Goal: Task Accomplishment & Management: Complete application form

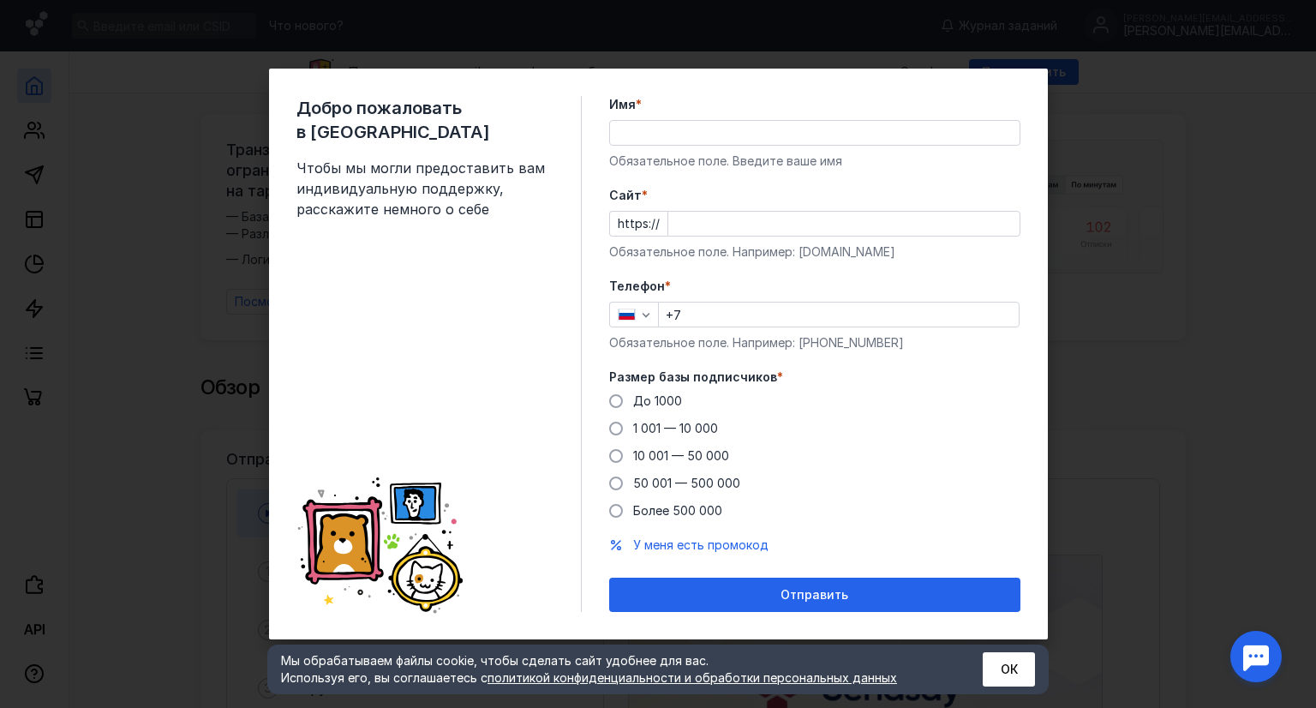
click at [741, 324] on input "+7" at bounding box center [839, 314] width 360 height 24
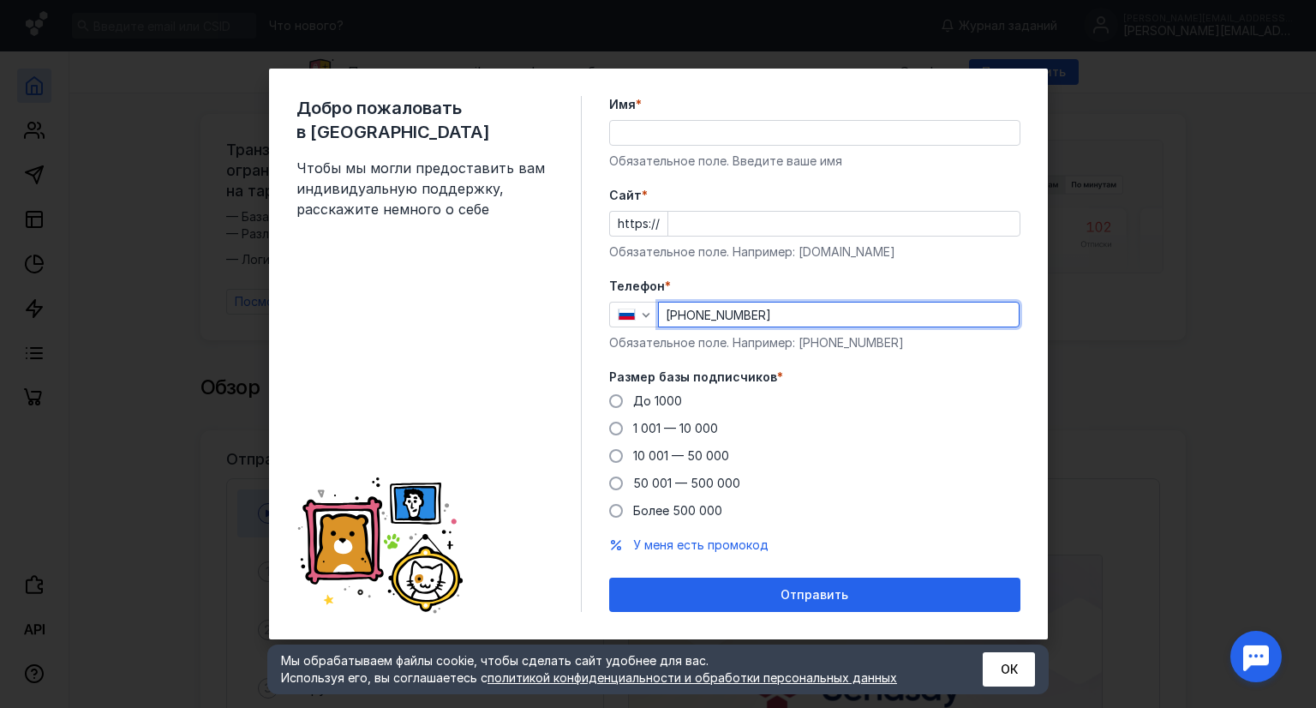
type input "[PHONE_NUMBER]"
click at [740, 225] on input "Cайт *" at bounding box center [843, 224] width 351 height 24
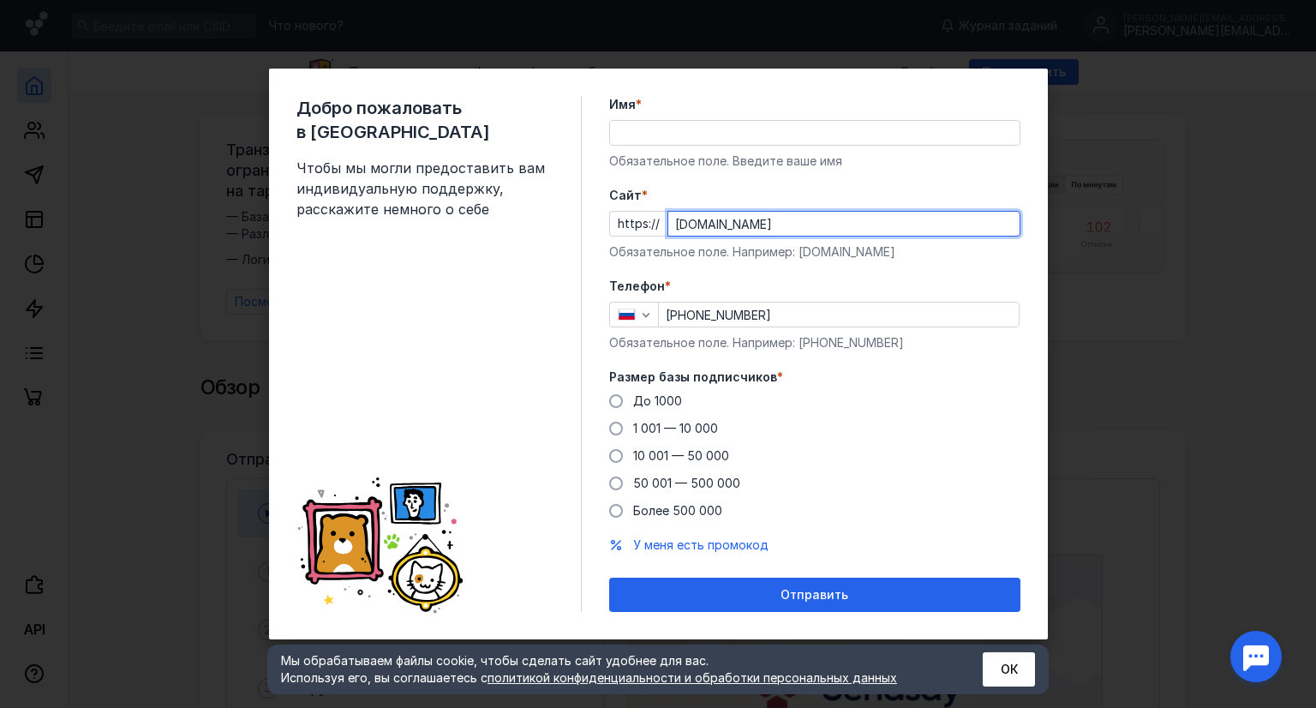
type input "[DOMAIN_NAME]"
click at [703, 133] on input "Имя *" at bounding box center [814, 133] width 409 height 24
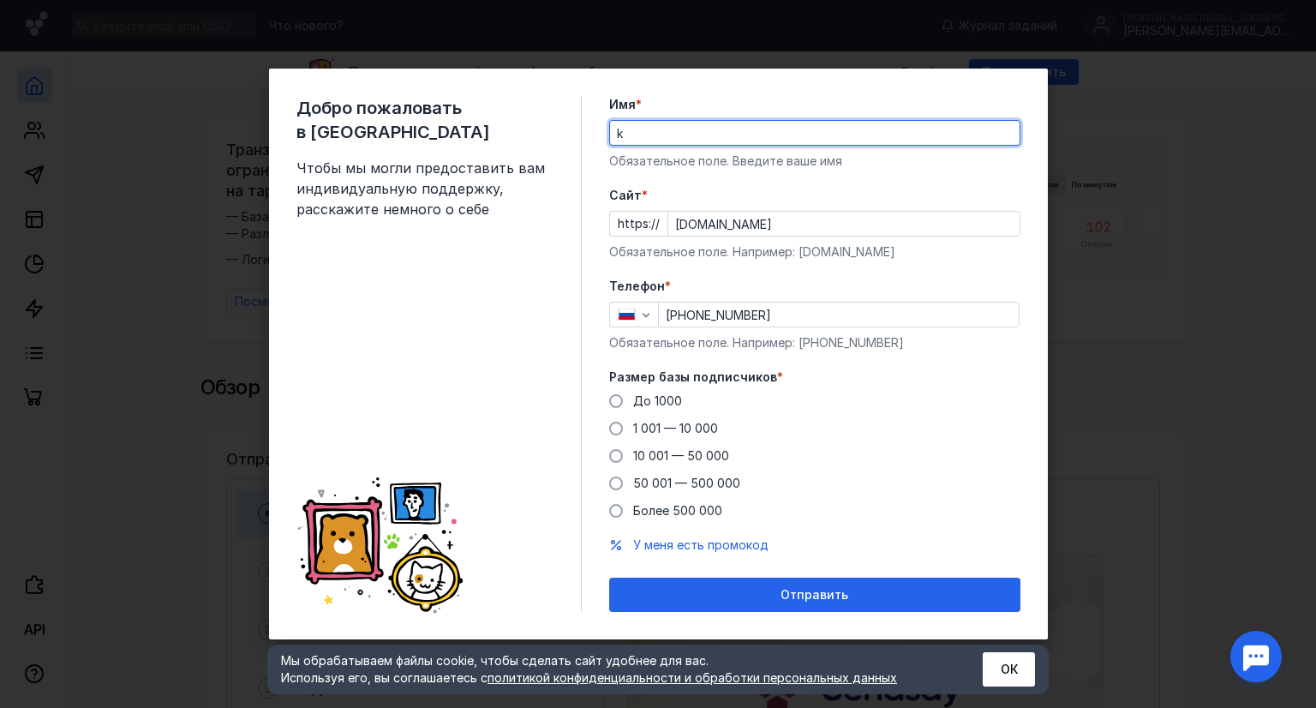
type input "k"
type input "[PERSON_NAME]"
click at [942, 268] on form "Имя * [PERSON_NAME] поле. Введите ваше имя [PERSON_NAME] * https:// [DOMAIN_NAM…" at bounding box center [814, 354] width 411 height 516
click at [668, 458] on span "10 001 — 50 000" at bounding box center [681, 455] width 96 height 15
click at [0, 0] on input "10 001 — 50 000" at bounding box center [0, 0] width 0 height 0
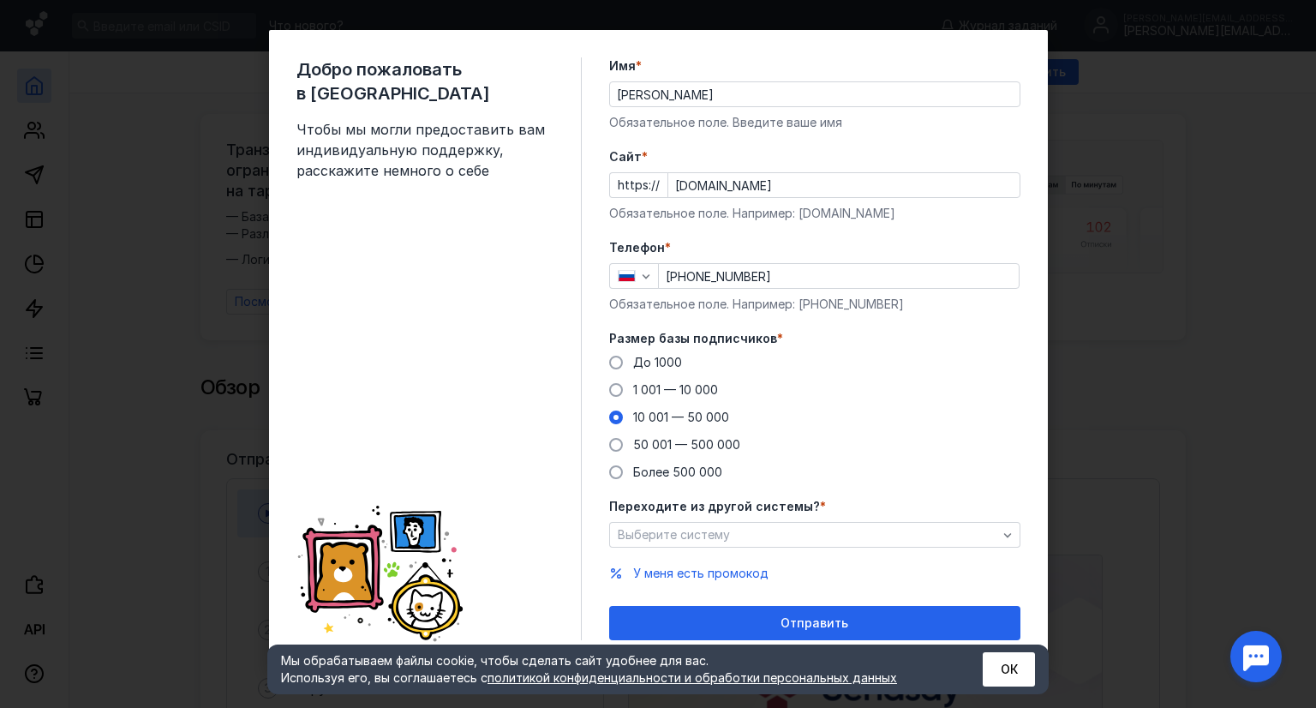
scroll to position [15, 0]
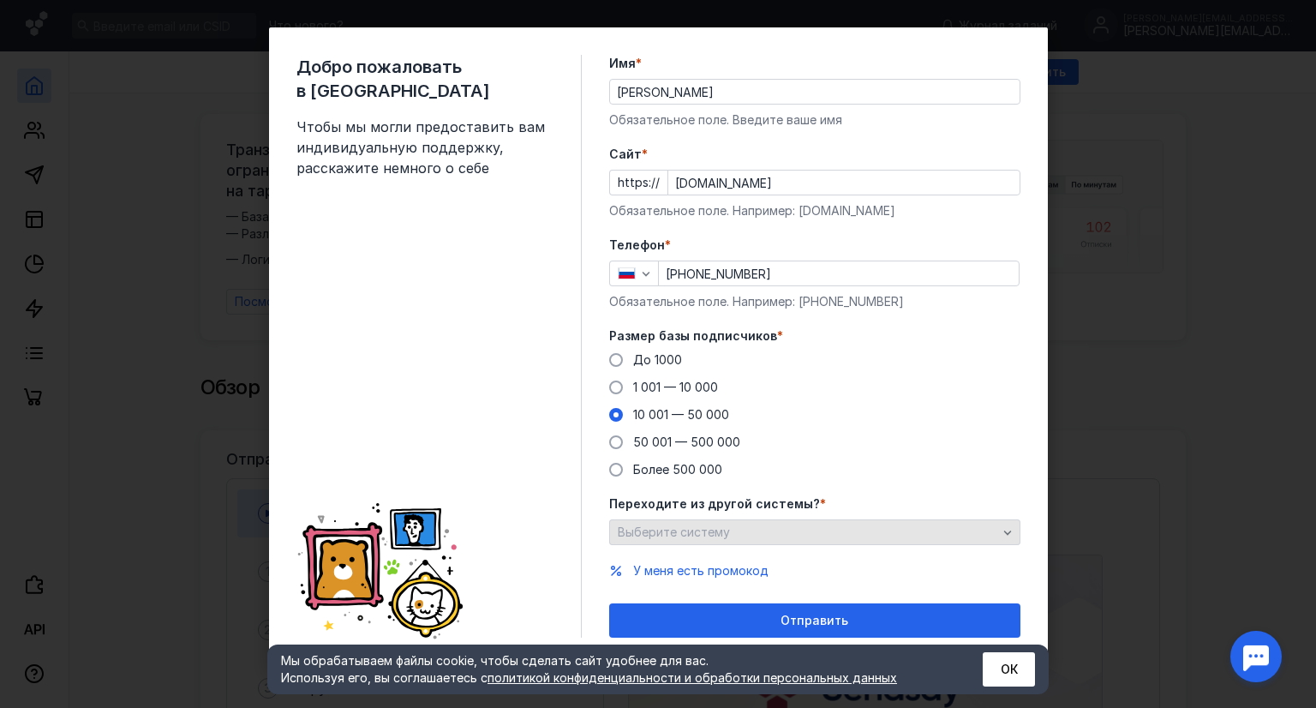
click at [803, 535] on div "Выберите систему" at bounding box center [807, 532] width 388 height 15
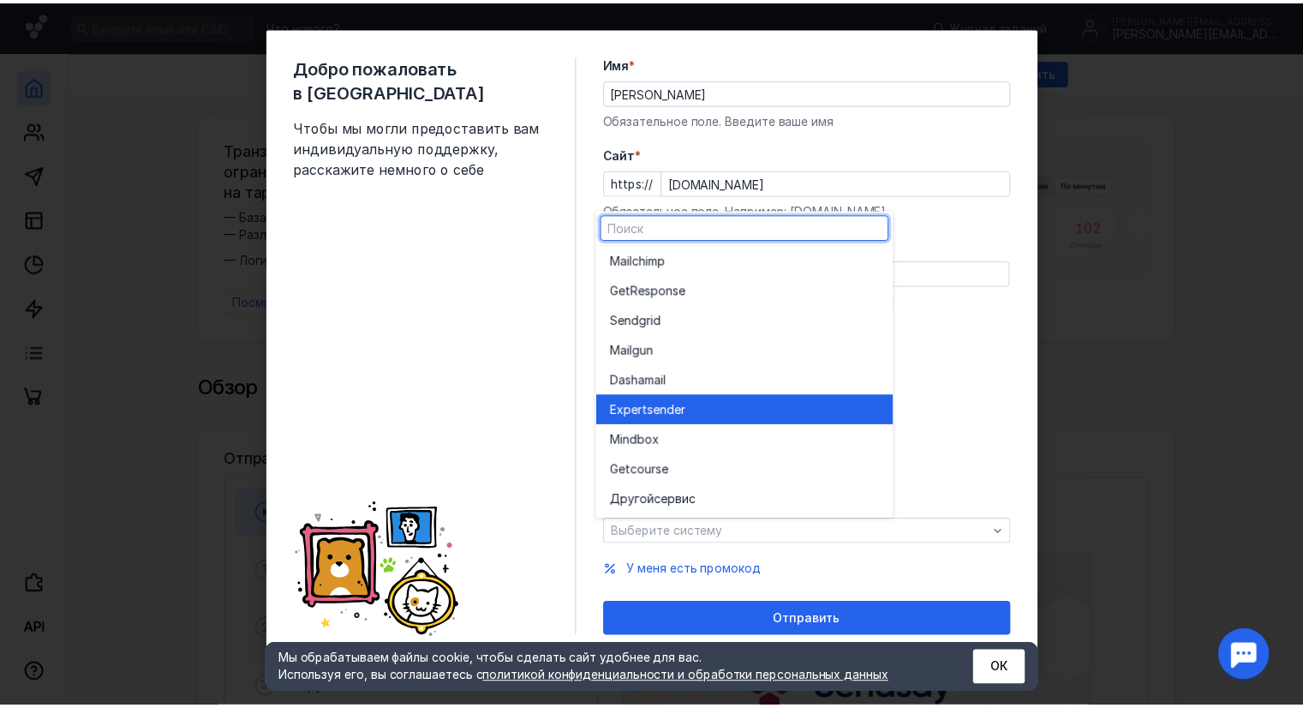
scroll to position [0, 0]
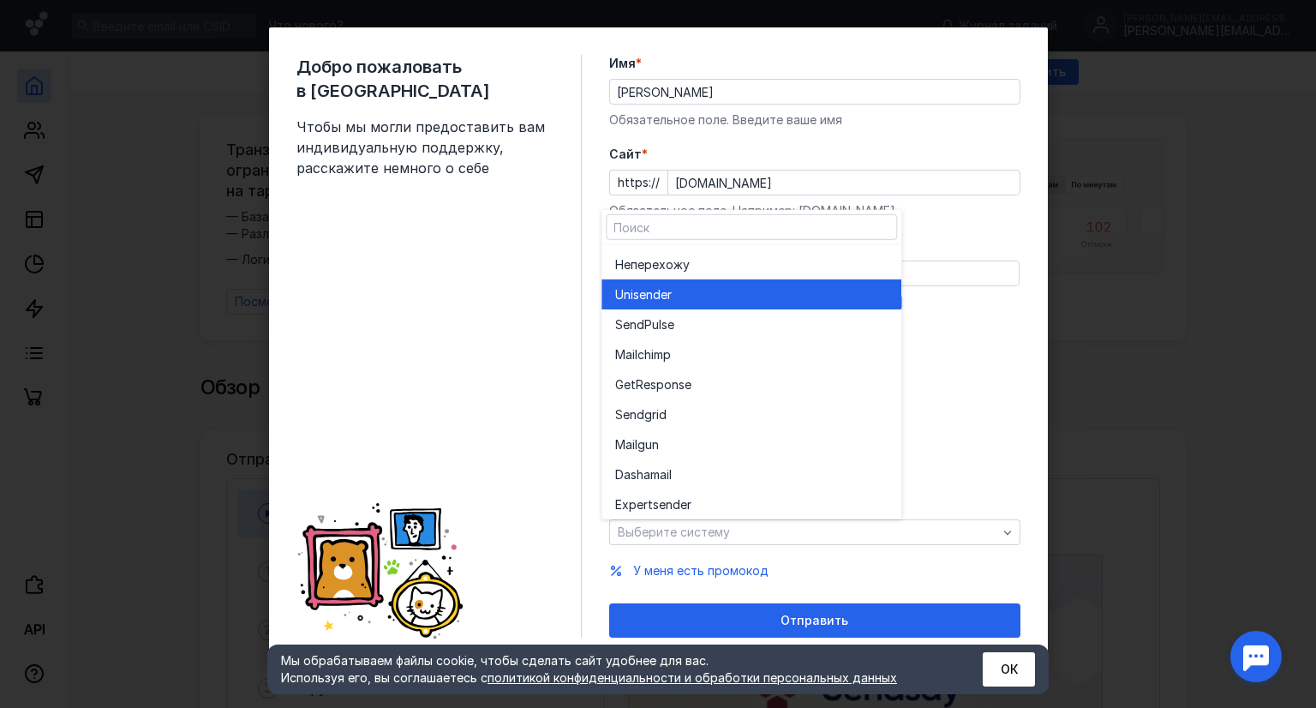
click at [682, 289] on div "Unisende r" at bounding box center [751, 293] width 272 height 17
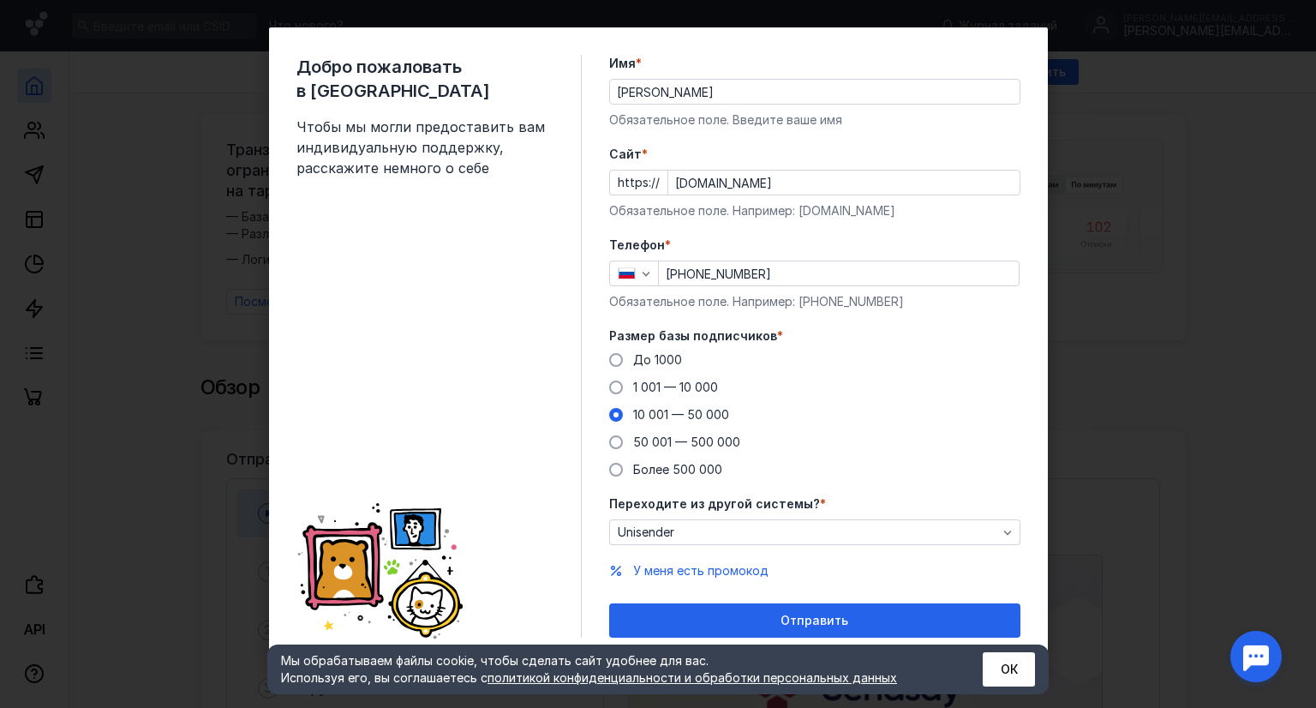
click at [859, 393] on div "До [DATE] 1 001 — 10 000 10 001 — 50 000 50 001 — 500 000 Более 500 000" at bounding box center [814, 414] width 411 height 127
click at [1011, 673] on button "ОК" at bounding box center [1009, 669] width 52 height 34
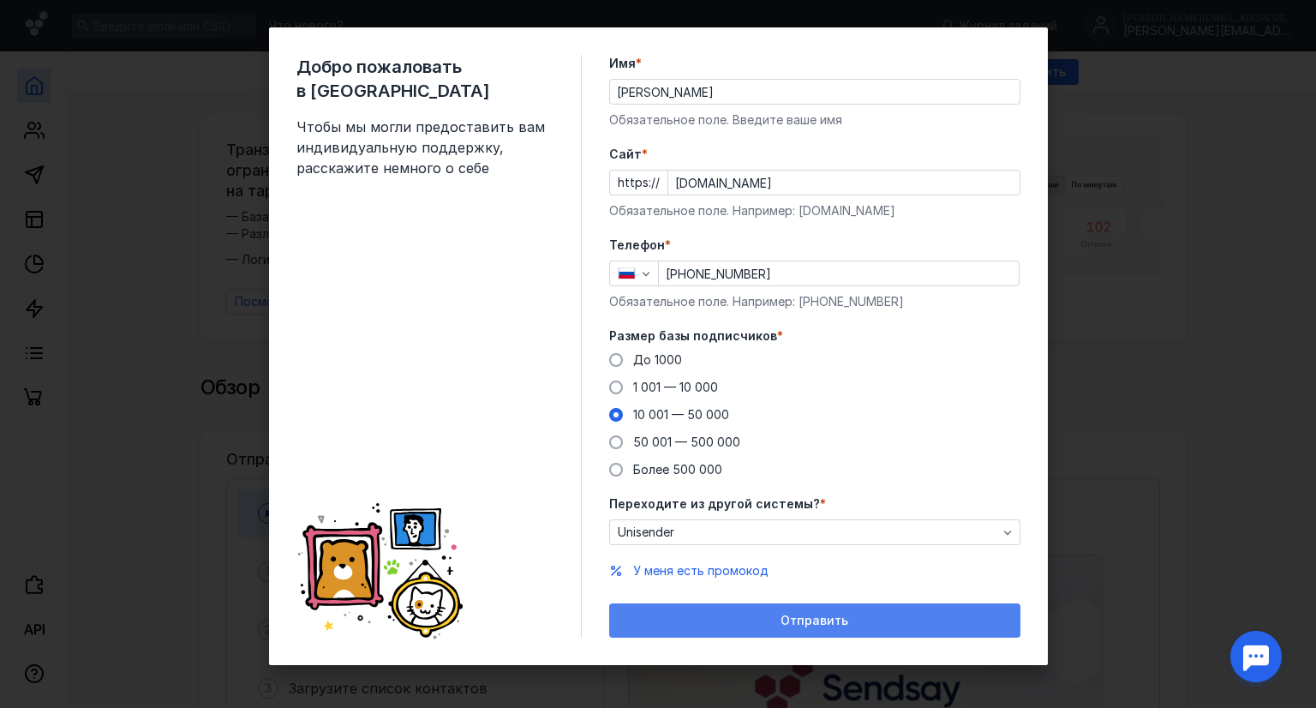
click at [806, 628] on div "Отправить" at bounding box center [814, 620] width 411 height 34
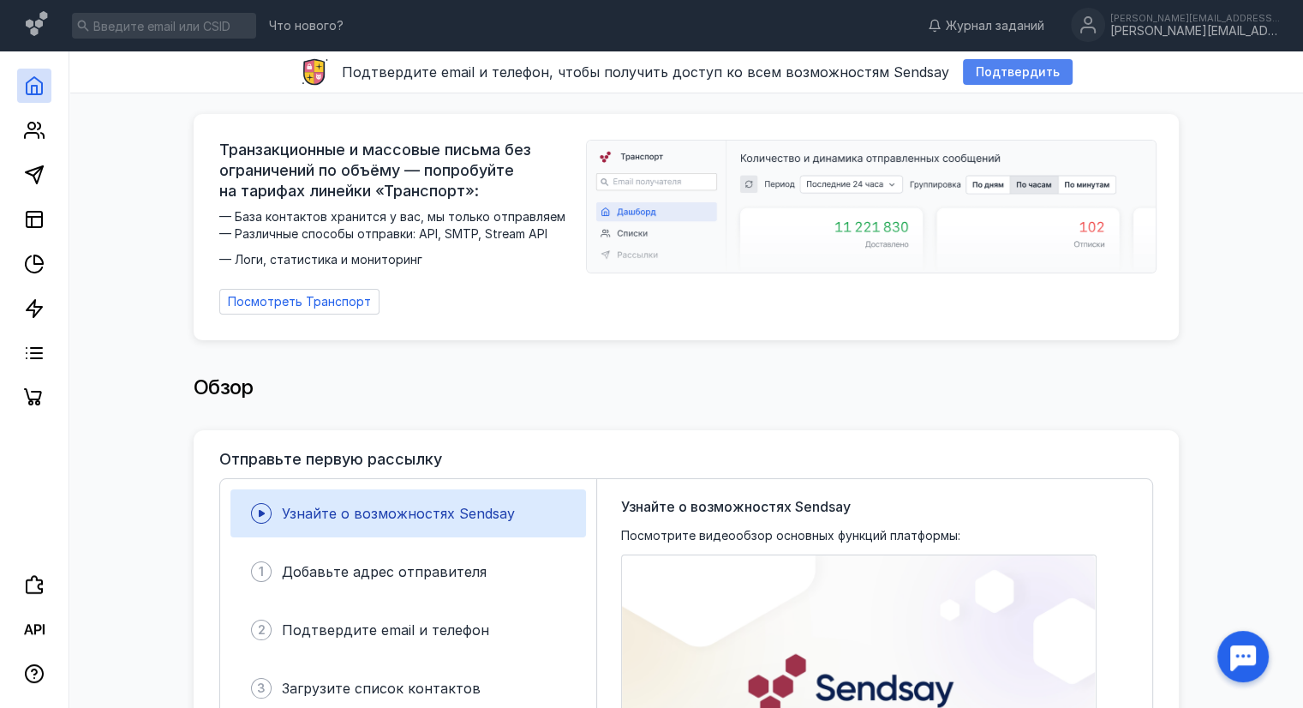
click at [1025, 75] on span "Подтвердить" at bounding box center [1018, 72] width 84 height 15
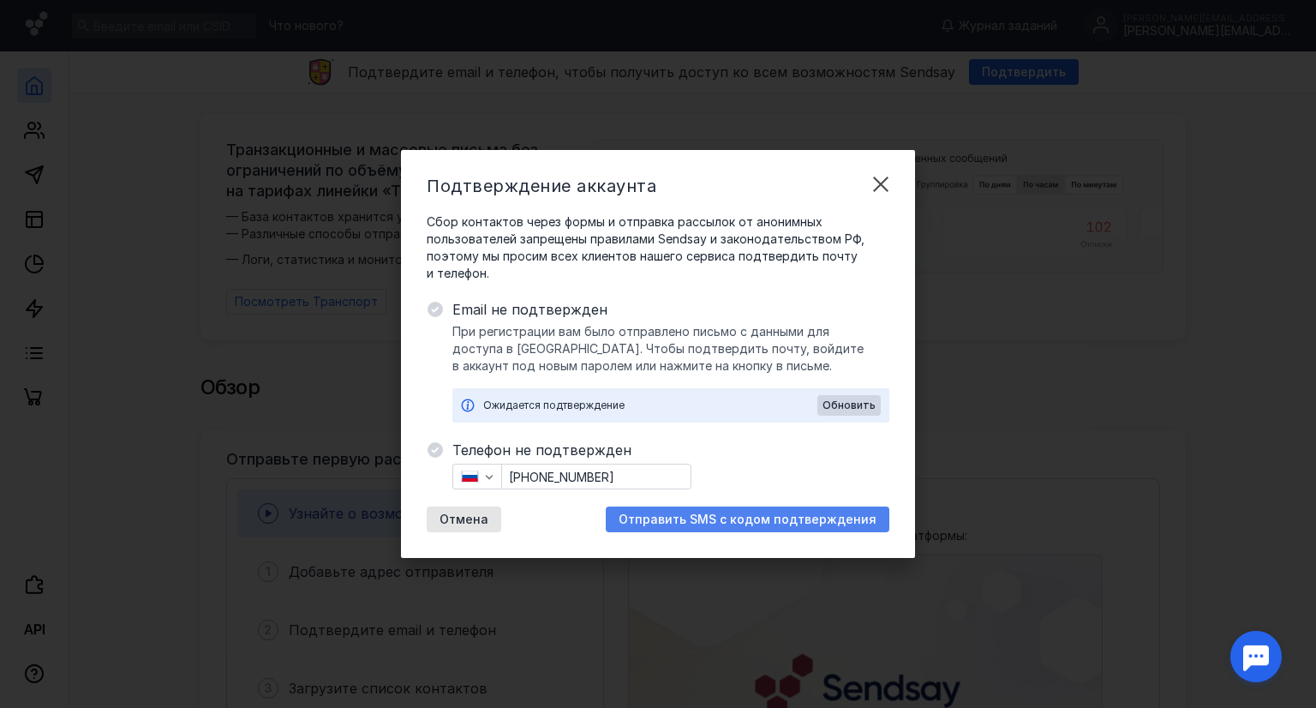
click at [666, 521] on span "Отправить SMS с кодом подтверждения" at bounding box center [748, 519] width 258 height 15
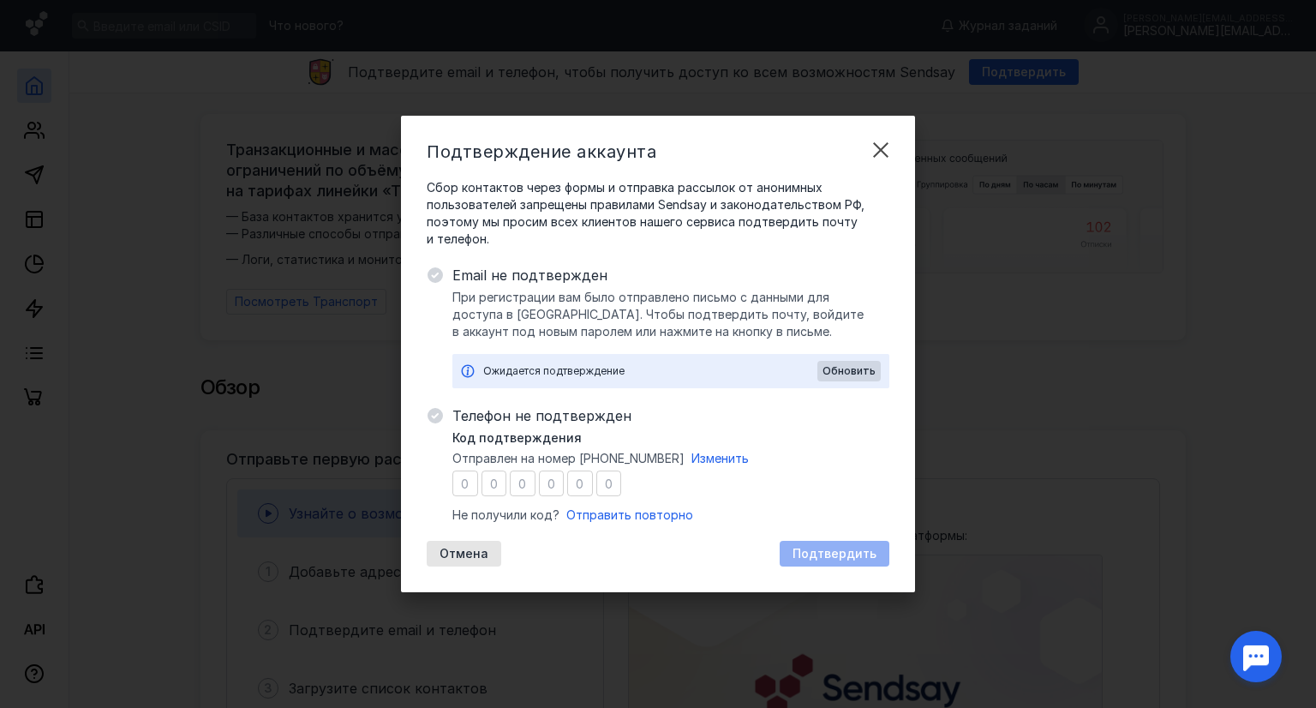
type input "5"
type input "9"
type input "8"
type input "4"
type input "9"
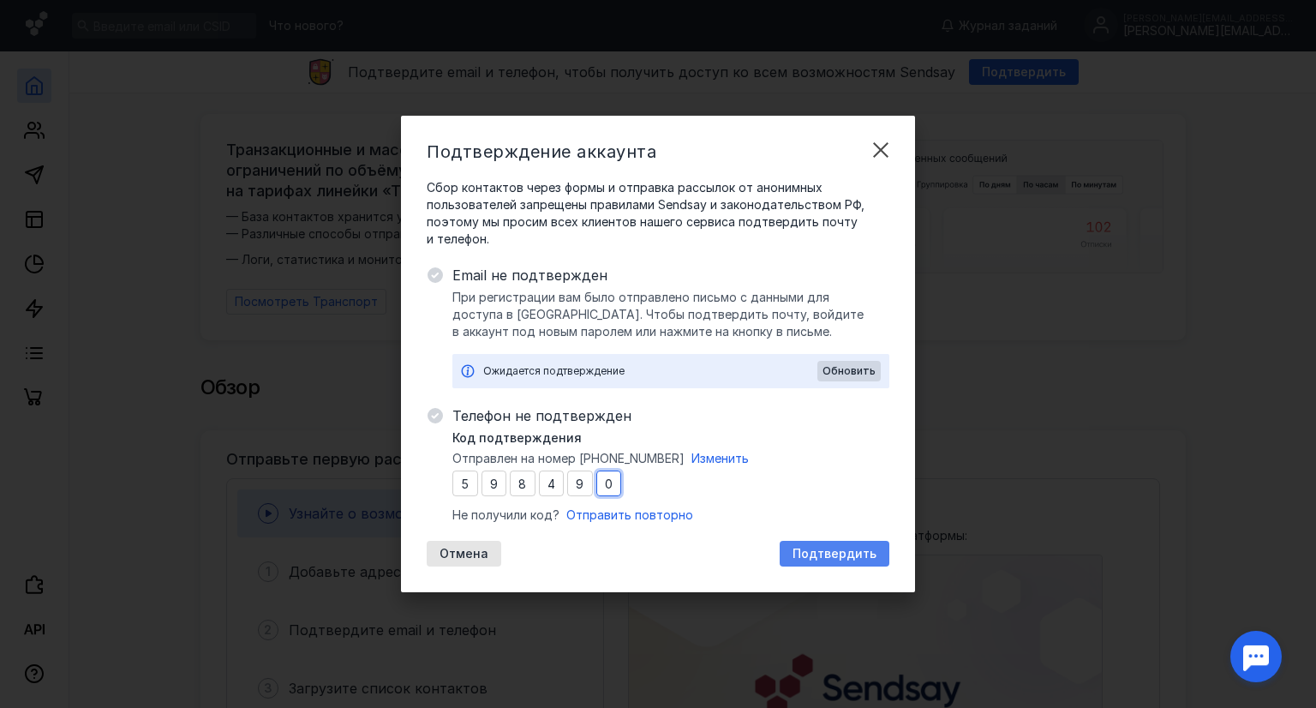
type input "0"
click at [822, 554] on span "Подтвердить" at bounding box center [834, 554] width 84 height 15
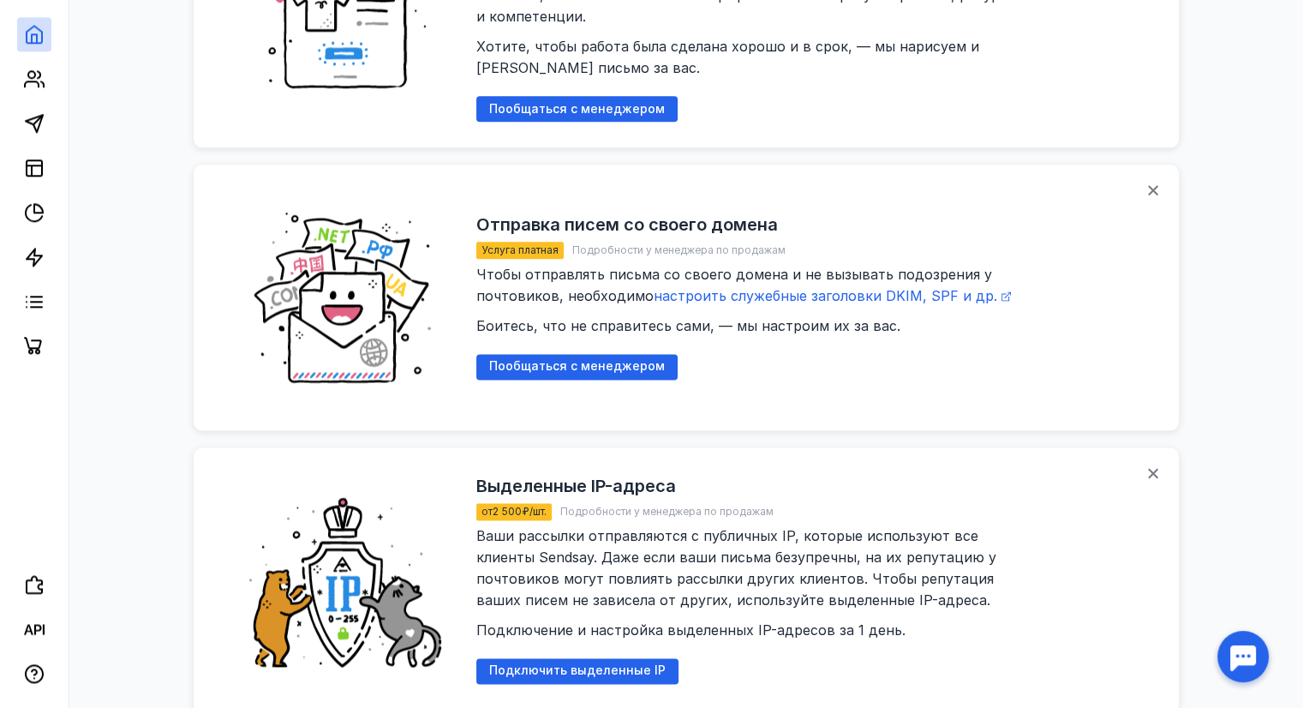
scroll to position [2225, 0]
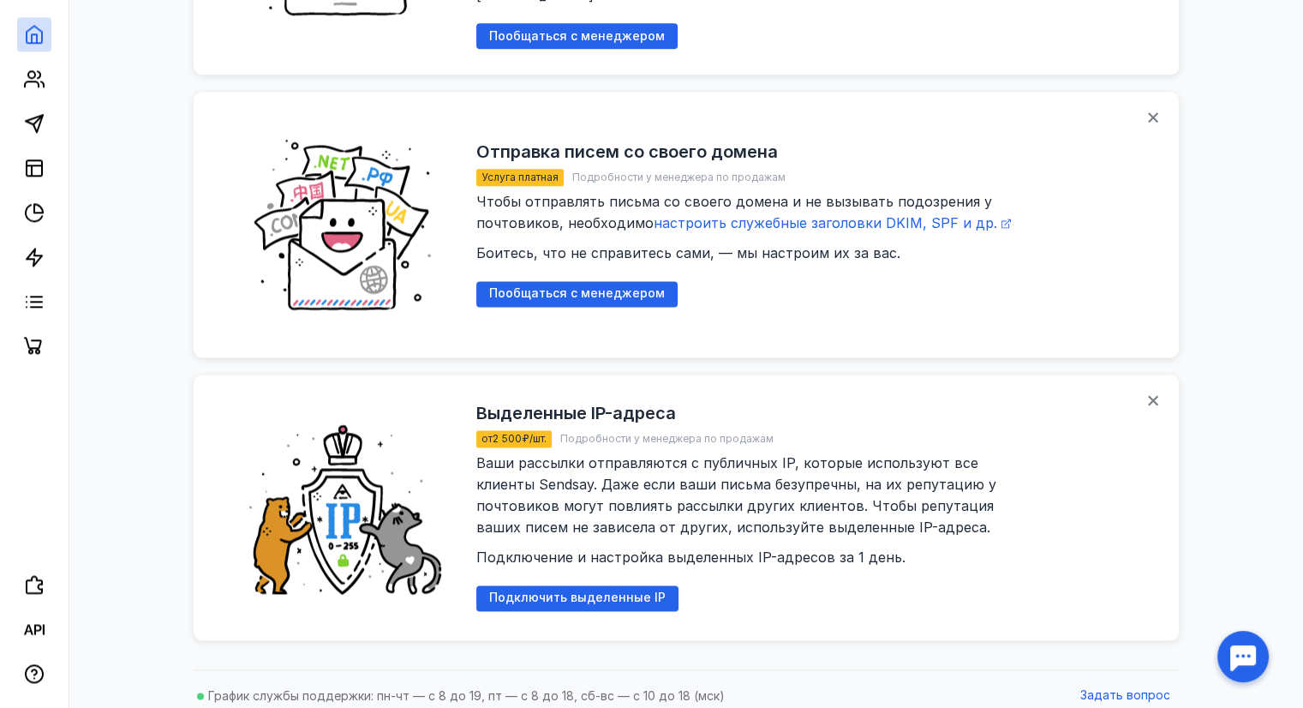
click at [511, 244] on span "Чтобы отправлять письма со своего домена и не вызывать подозрения у почтовиков,…" at bounding box center [754, 227] width 557 height 69
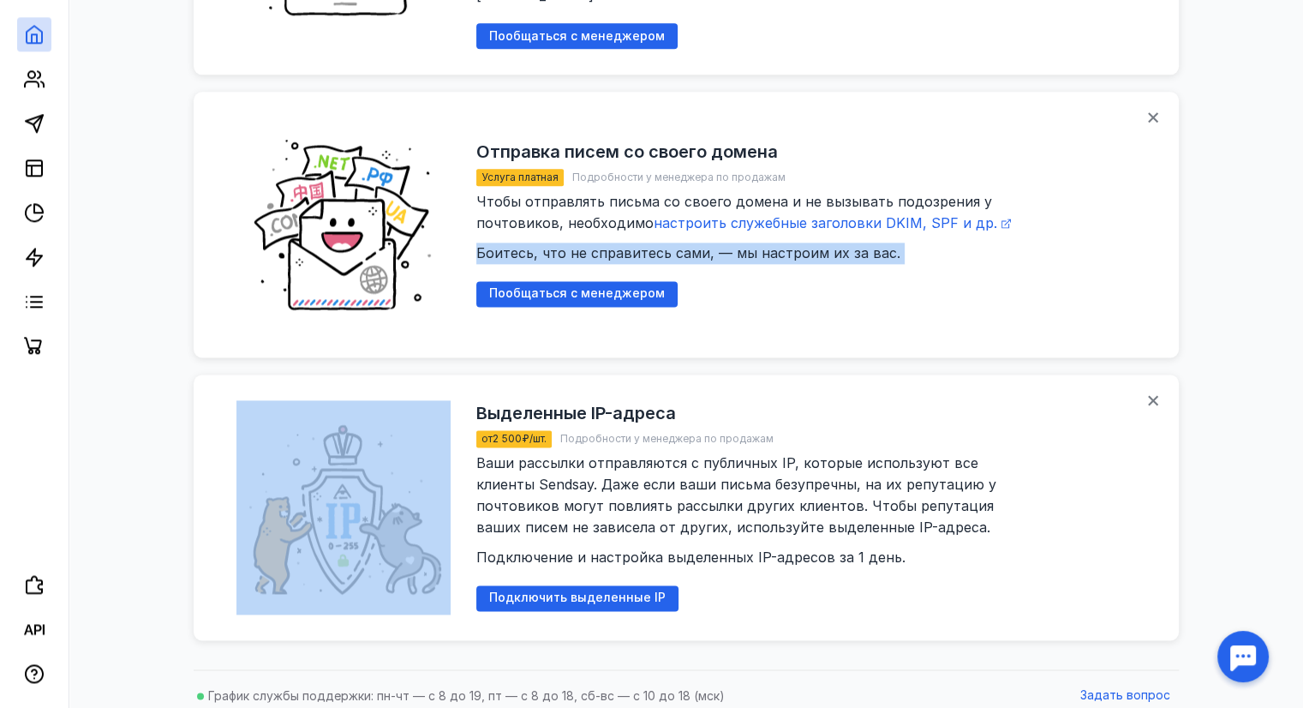
click at [511, 244] on span "Чтобы отправлять письма со своего домена и не вызывать подозрения у почтовиков,…" at bounding box center [754, 227] width 557 height 69
click at [787, 272] on div "Отправка писем со своего домена Услуга платная Подробности у менеджера по прода…" at bounding box center [814, 224] width 677 height 214
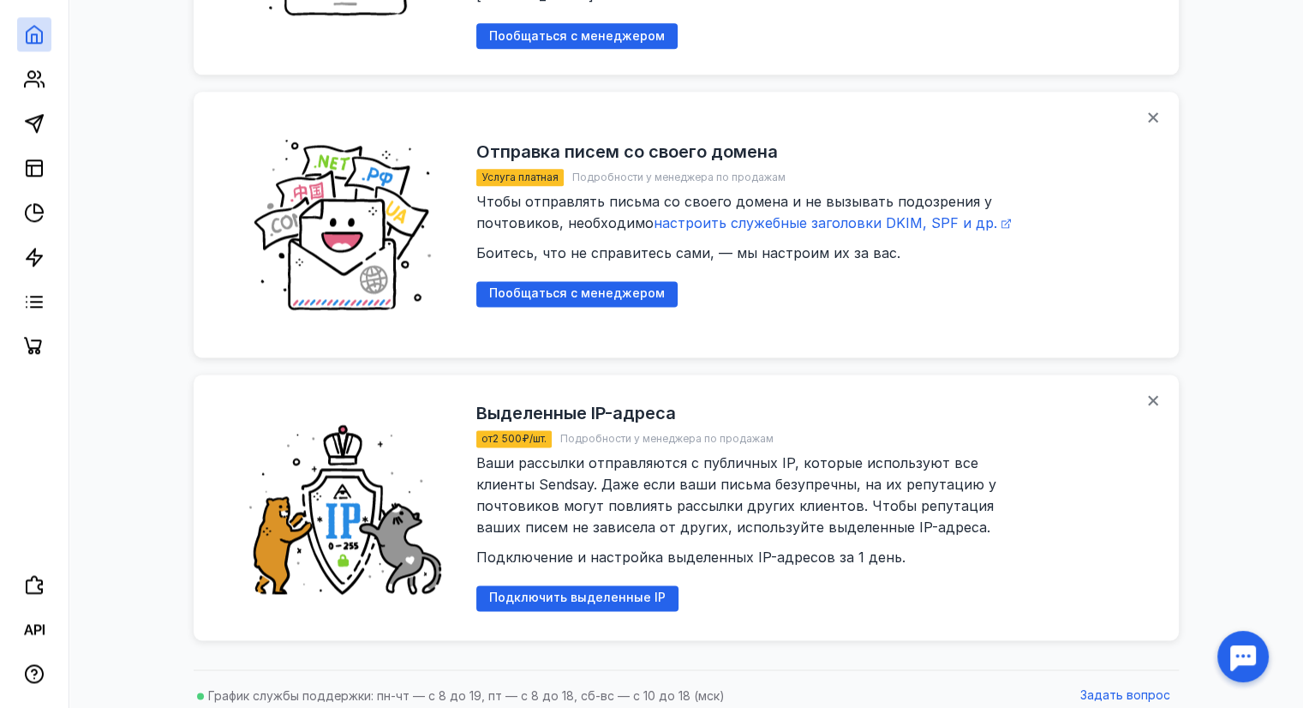
click at [702, 241] on span "Чтобы отправлять письма со своего домена и не вызывать подозрения у почтовиков,…" at bounding box center [754, 227] width 557 height 69
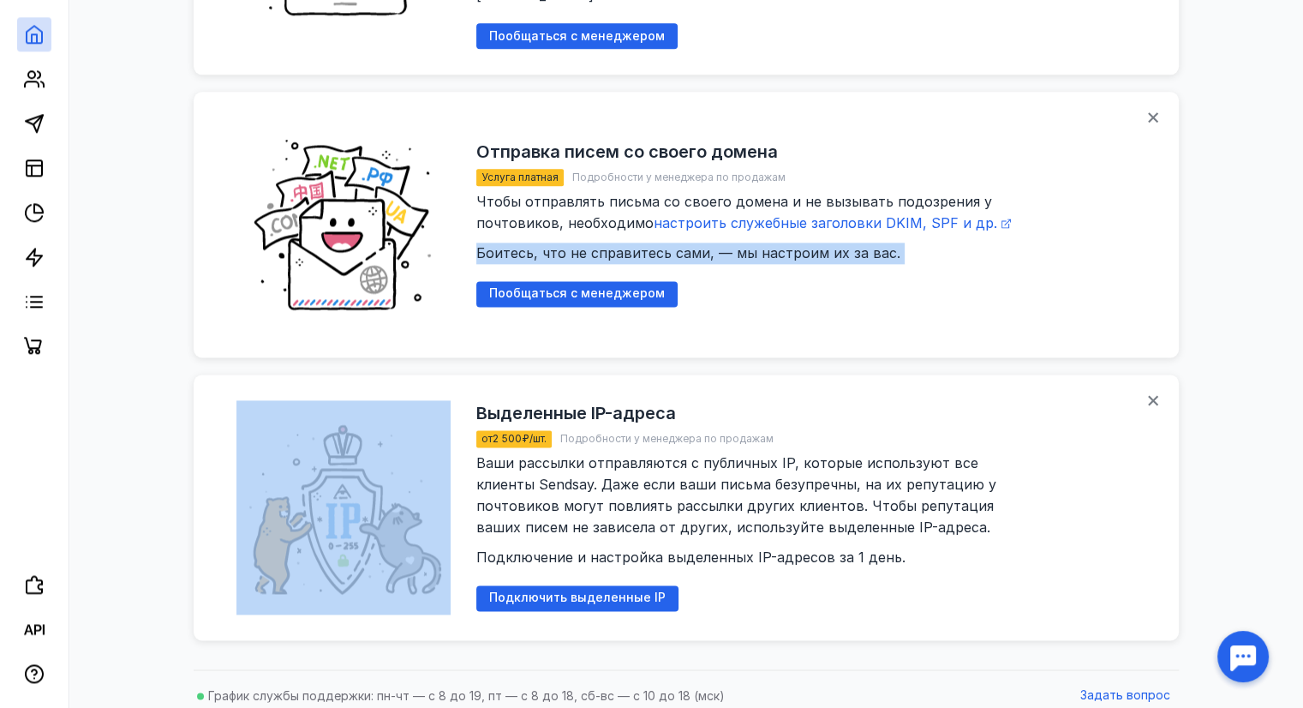
click at [702, 241] on span "Чтобы отправлять письма со своего домена и не вызывать подозрения у почтовиков,…" at bounding box center [754, 227] width 557 height 69
click at [769, 279] on div "Отправка писем со своего домена Услуга платная Подробности у менеджера по прода…" at bounding box center [814, 224] width 677 height 214
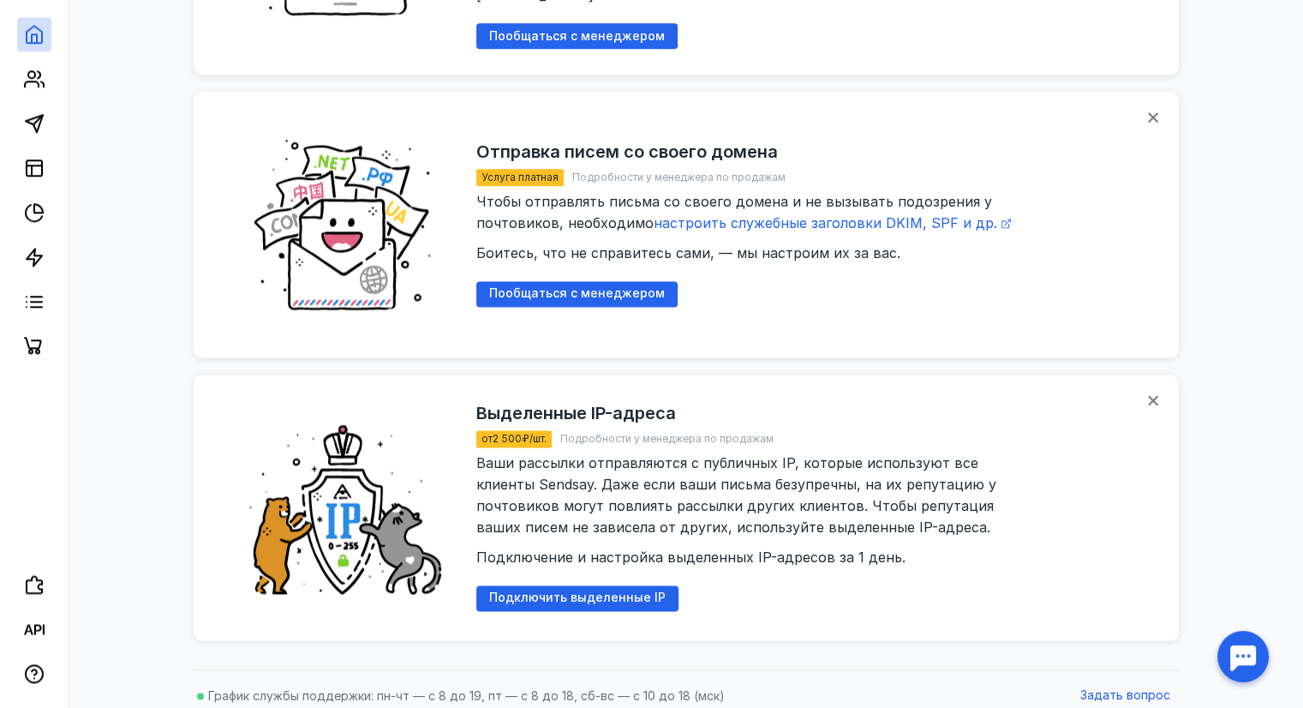
click at [748, 242] on span "Чтобы отправлять письма со своего домена и не вызывать подозрения у почтовиков,…" at bounding box center [754, 227] width 557 height 69
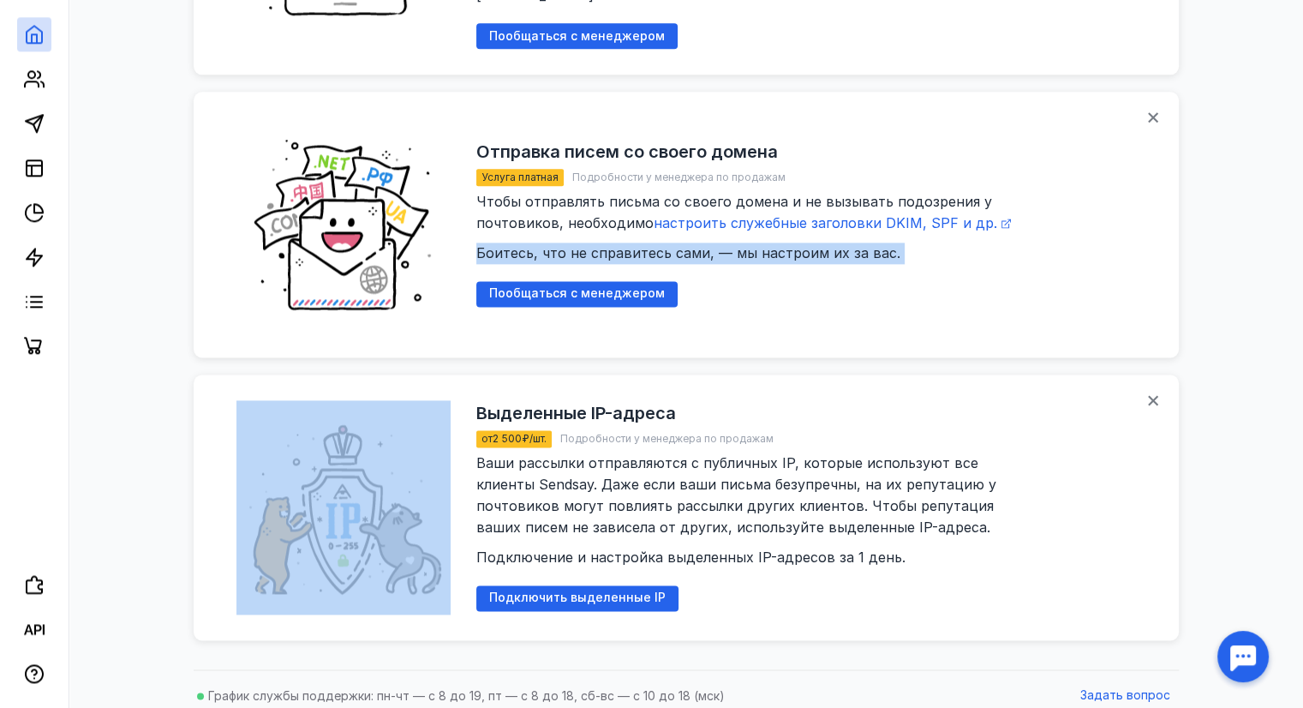
click at [748, 242] on span "Чтобы отправлять письма со своего домена и не вызывать подозрения у почтовиков,…" at bounding box center [754, 227] width 557 height 69
click at [788, 278] on div "Отправка писем со своего домена Услуга платная Подробности у менеджера по прода…" at bounding box center [814, 224] width 677 height 214
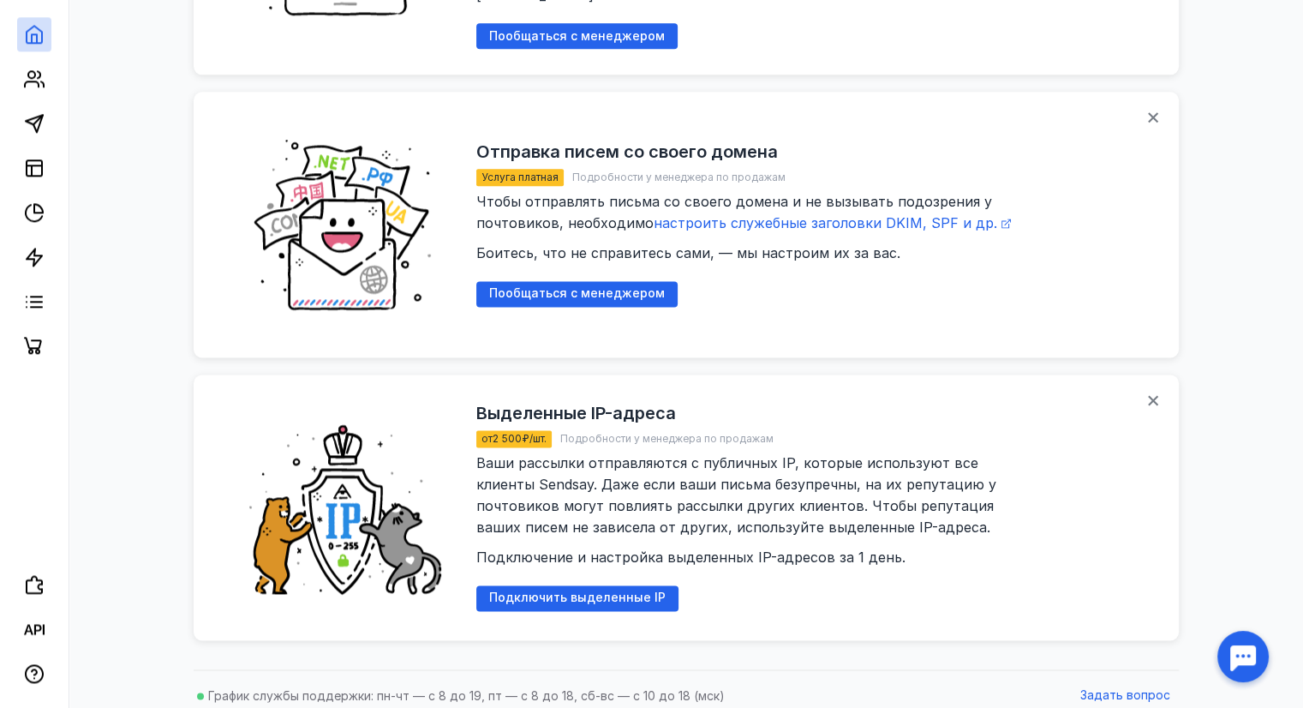
click at [771, 240] on span "Чтобы отправлять письма со своего домена и не вызывать подозрения у почтовиков,…" at bounding box center [754, 227] width 557 height 69
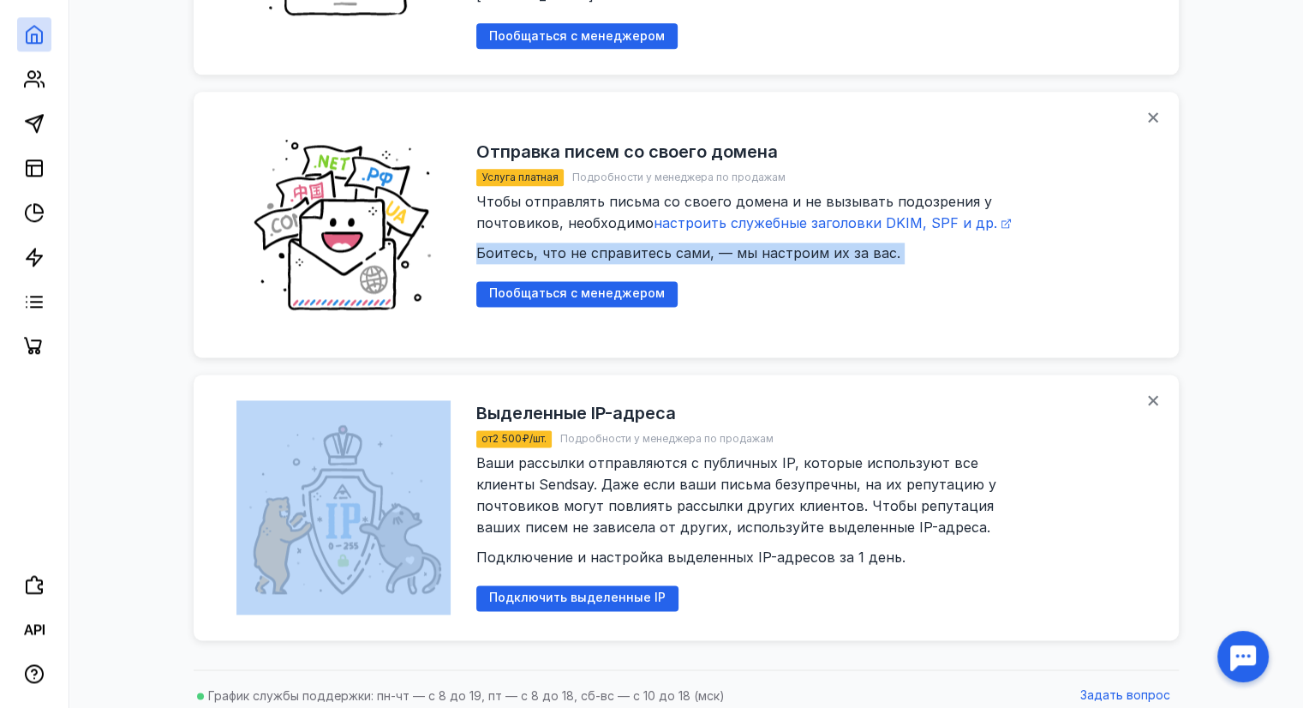
click at [771, 240] on span "Чтобы отправлять письма со своего домена и не вызывать подозрения у почтовиков,…" at bounding box center [754, 227] width 557 height 69
click at [790, 285] on div "Отправка писем со своего домена Услуга платная Подробности у менеджера по прода…" at bounding box center [814, 224] width 677 height 214
click at [848, 278] on div "Отправка писем со своего домена Услуга платная Подробности у менеджера по прода…" at bounding box center [814, 224] width 677 height 214
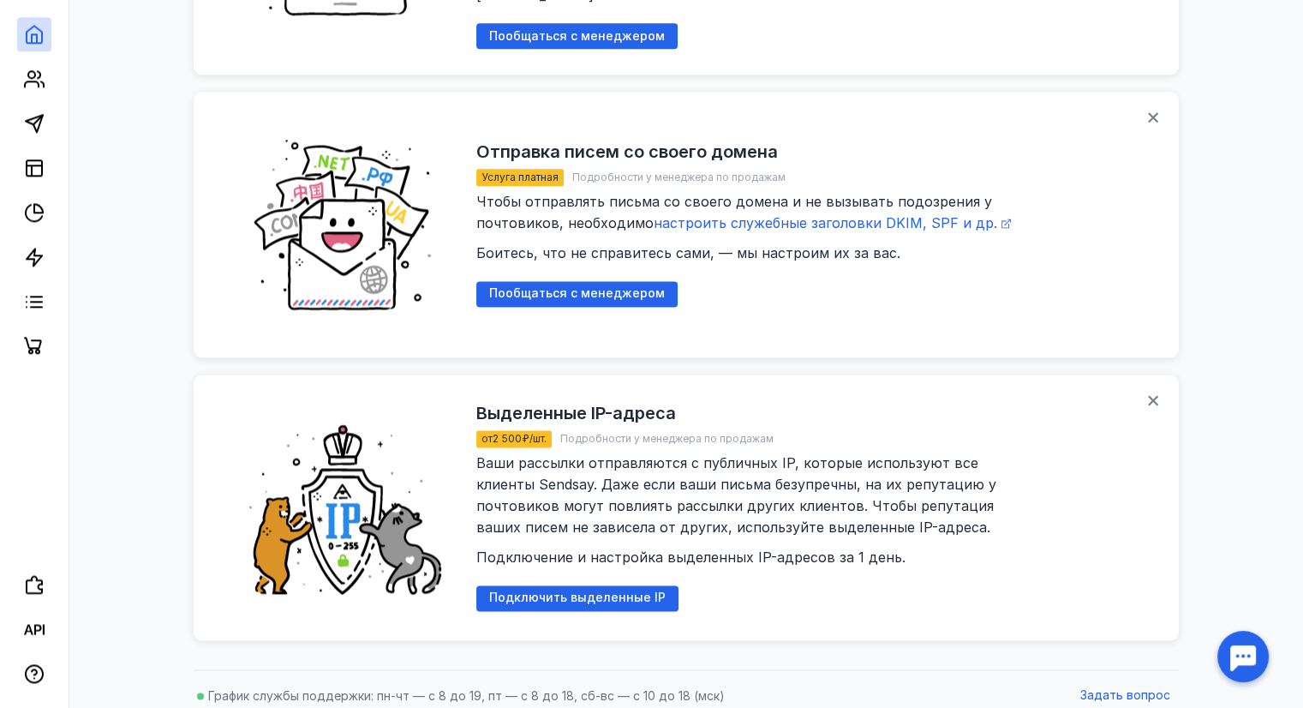
click at [704, 141] on h2 "Отправка писем со своего домена" at bounding box center [627, 151] width 302 height 21
click at [840, 143] on div "Отправка писем со своего домена" at bounding box center [754, 151] width 557 height 17
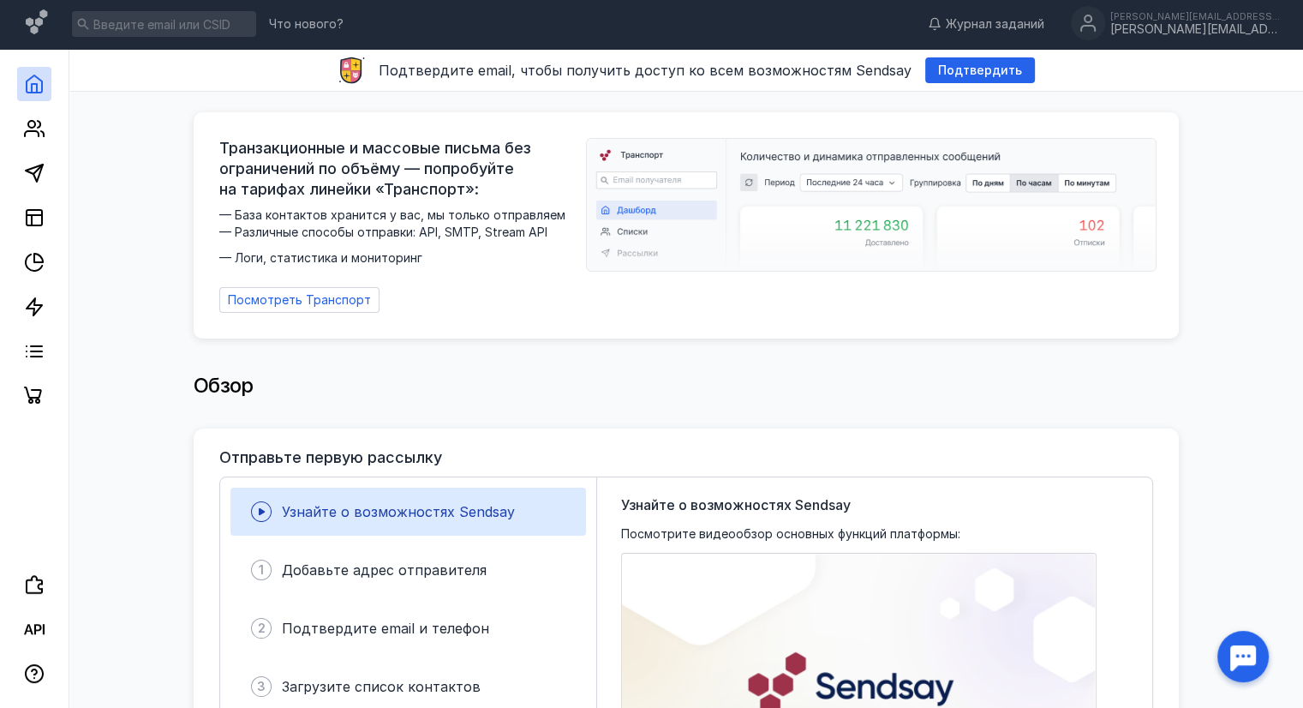
scroll to position [0, 0]
